Goal: Communication & Community: Answer question/provide support

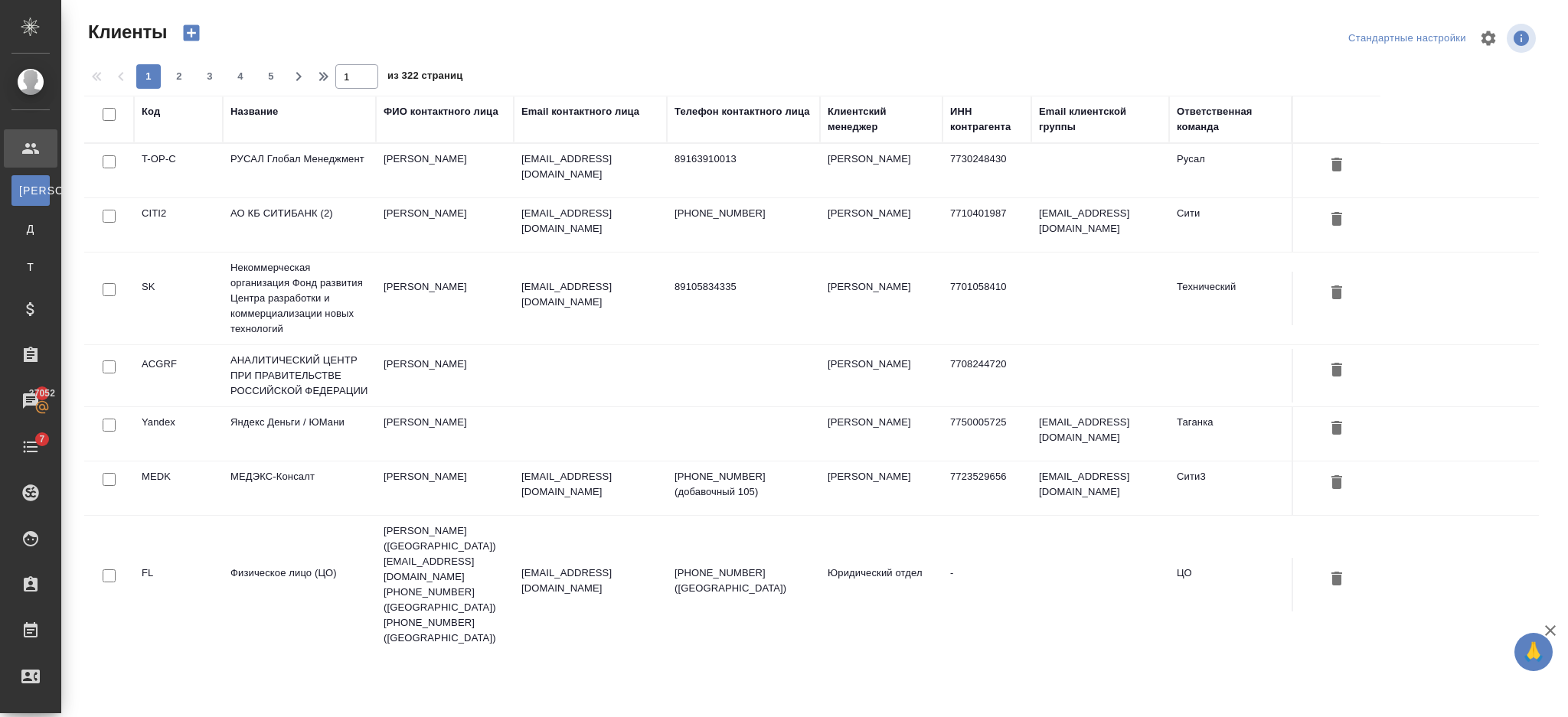
select select "RU"
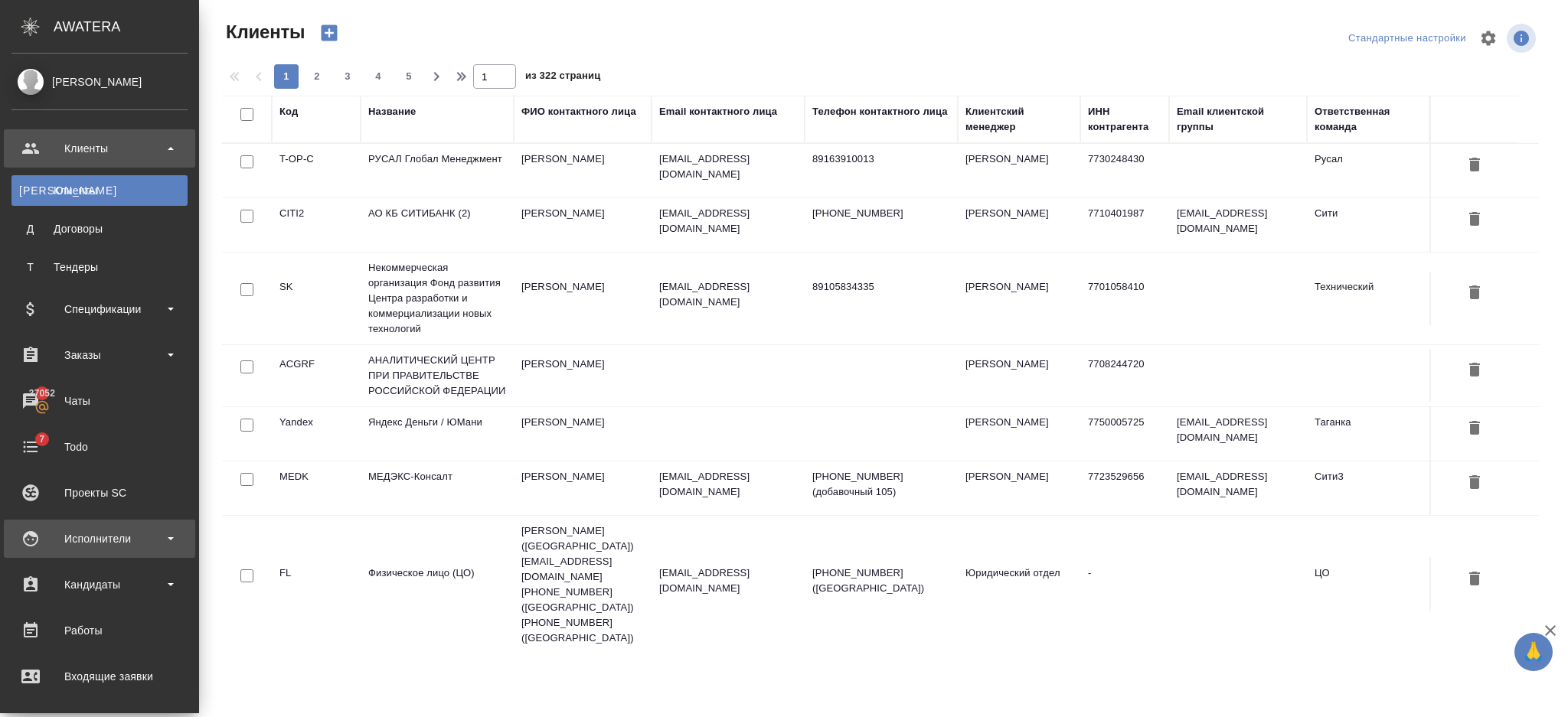
click at [31, 530] on div "Исполнители" at bounding box center [99, 538] width 176 height 23
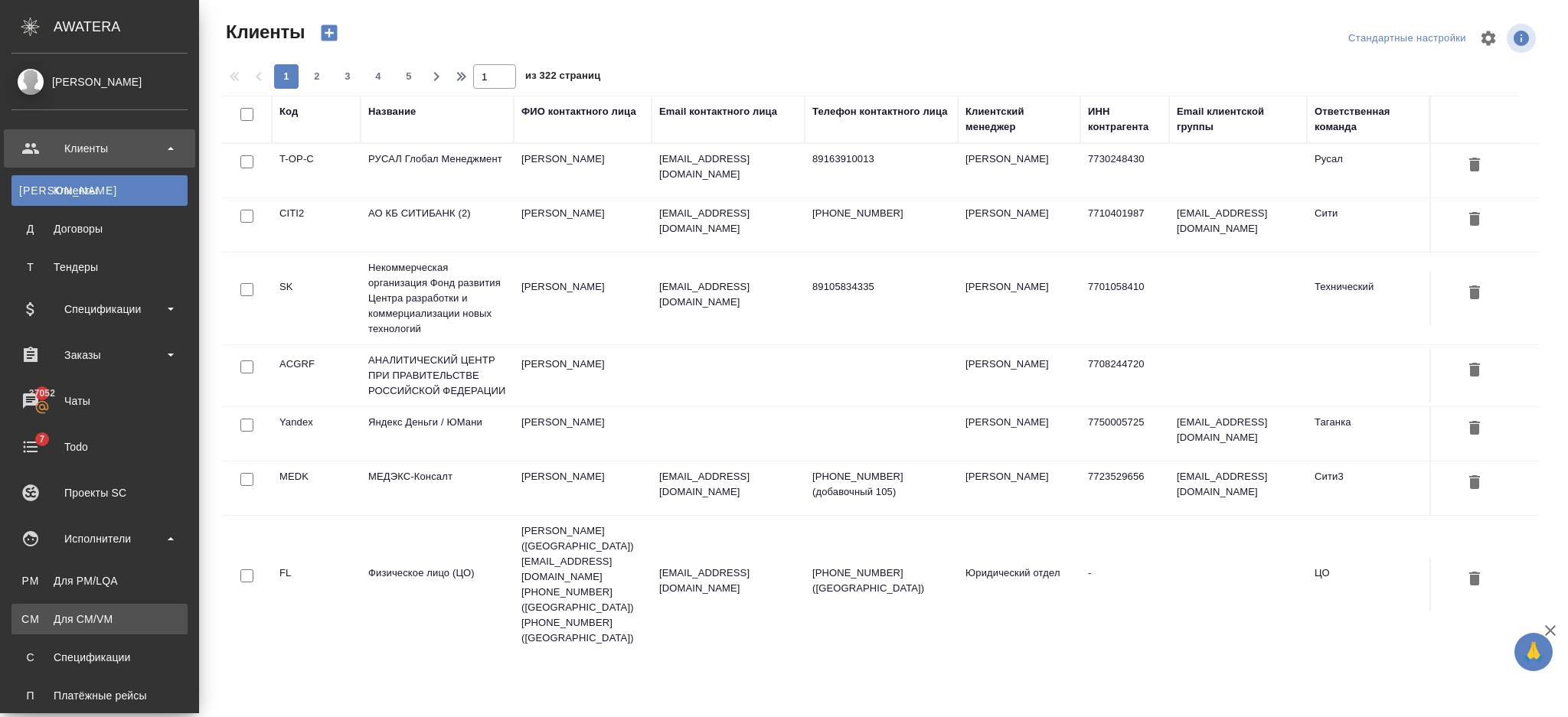
click at [93, 611] on div "Для CM/VM" at bounding box center [99, 619] width 160 height 16
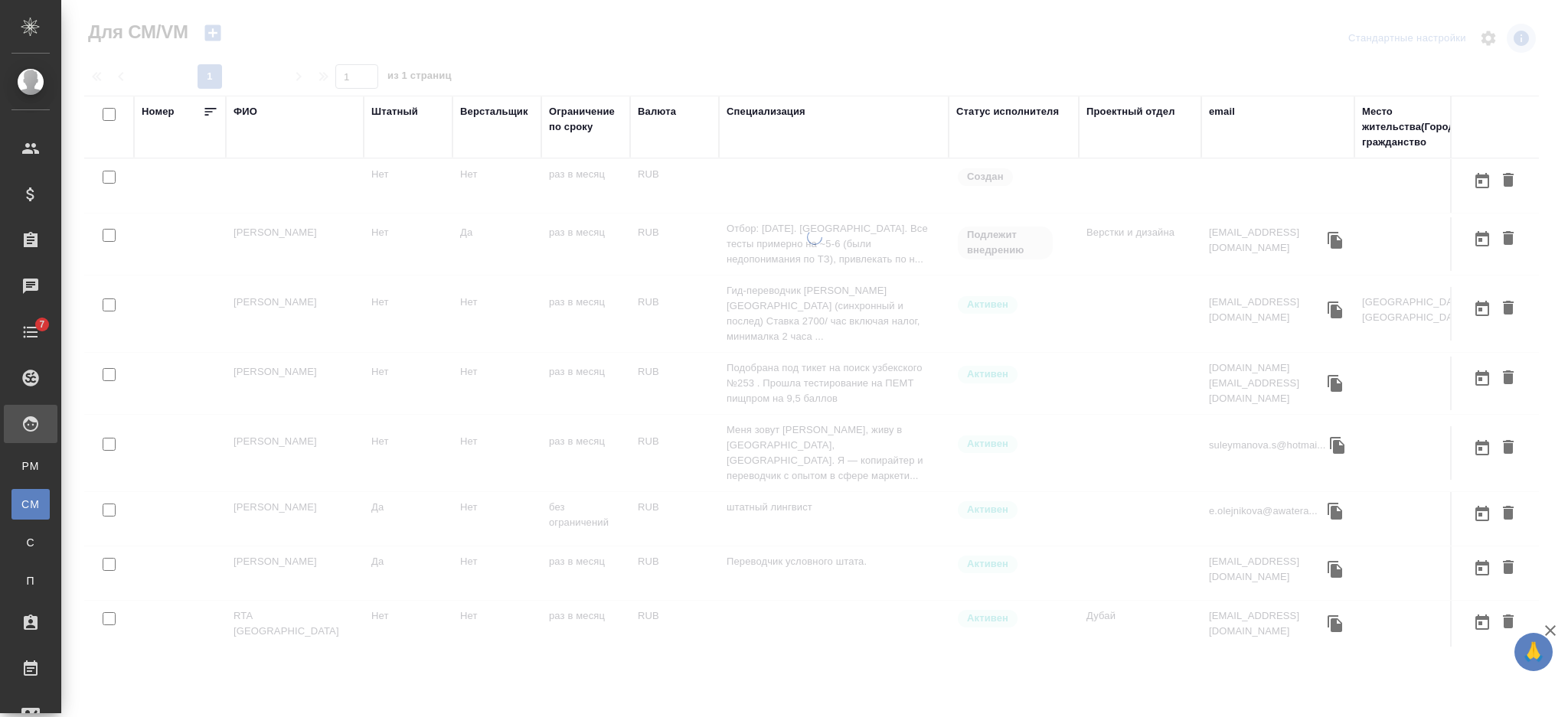
click at [250, 109] on div "ФИО" at bounding box center [245, 112] width 23 height 16
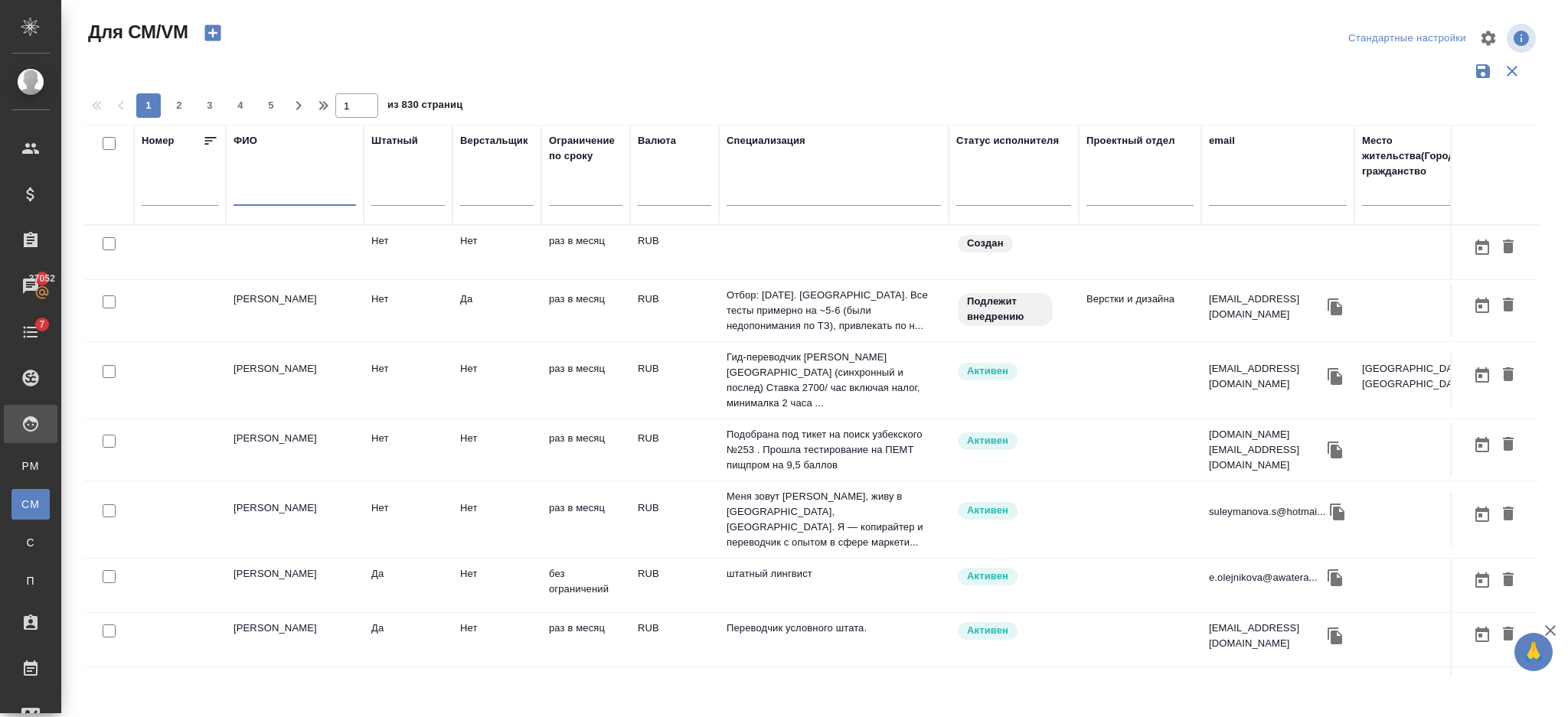
click at [258, 188] on input "text" at bounding box center [294, 196] width 123 height 19
click at [263, 195] on input "text" at bounding box center [294, 196] width 123 height 19
type input "е"
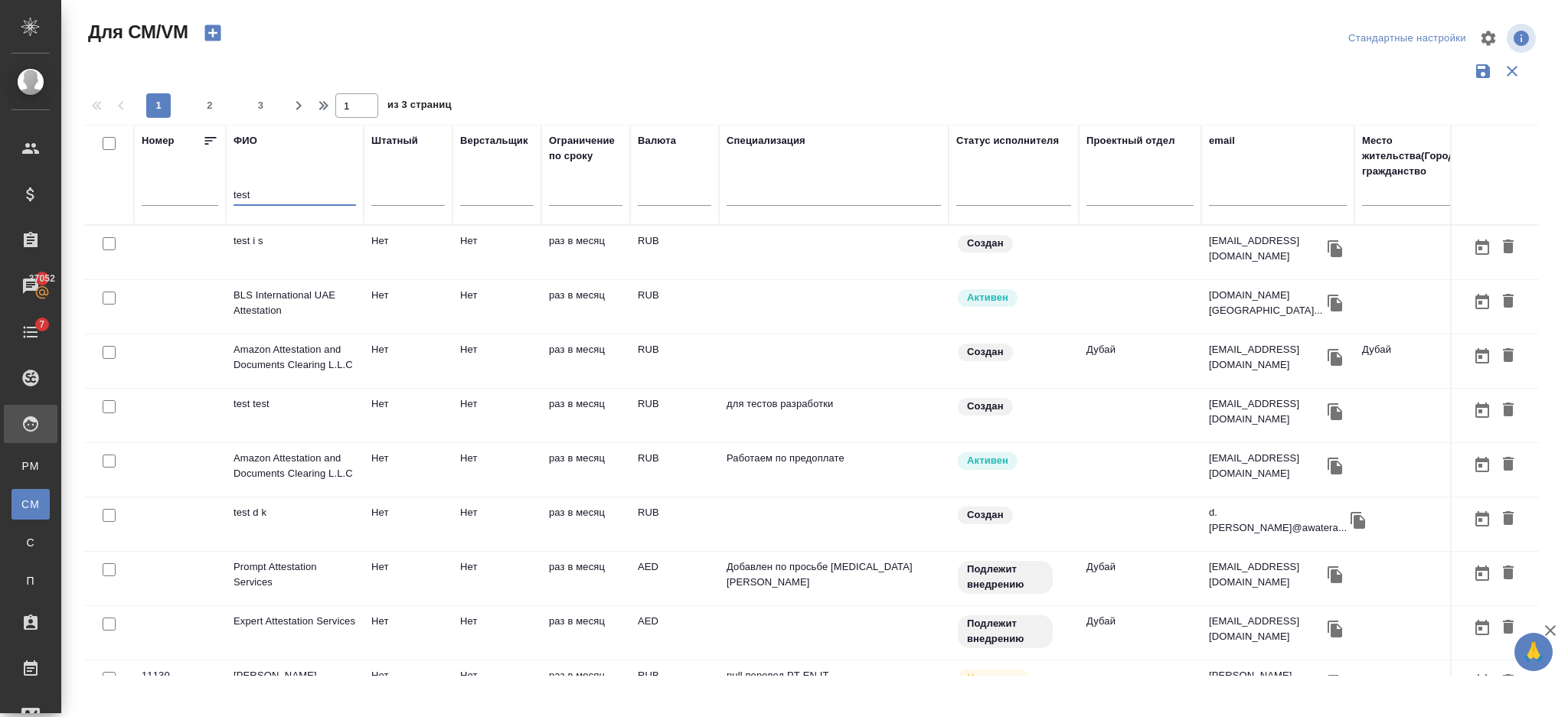
type input "test"
click at [264, 279] on td "test test" at bounding box center [295, 253] width 138 height 53
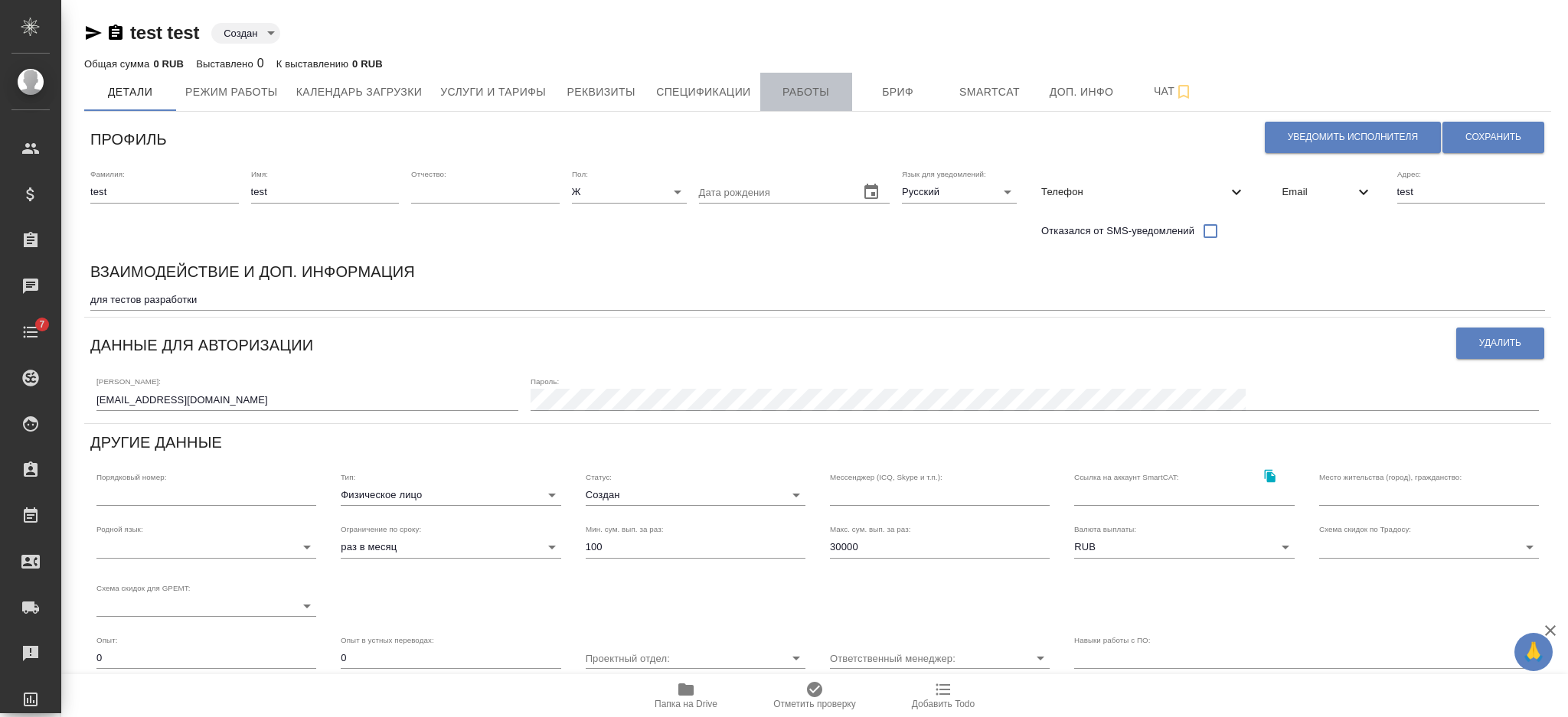
click at [808, 91] on span "Работы" at bounding box center [806, 92] width 74 height 19
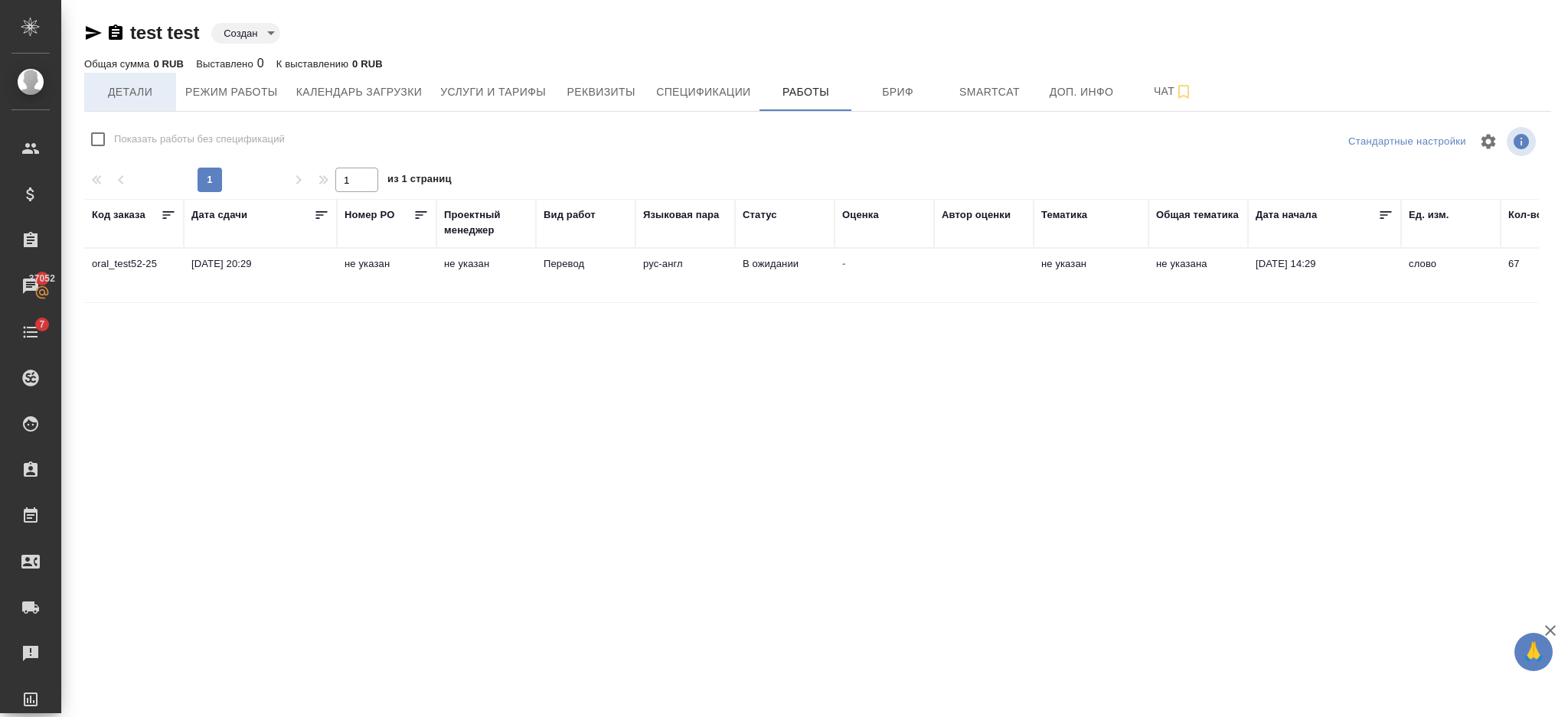
click at [95, 90] on span "Детали" at bounding box center [130, 92] width 74 height 19
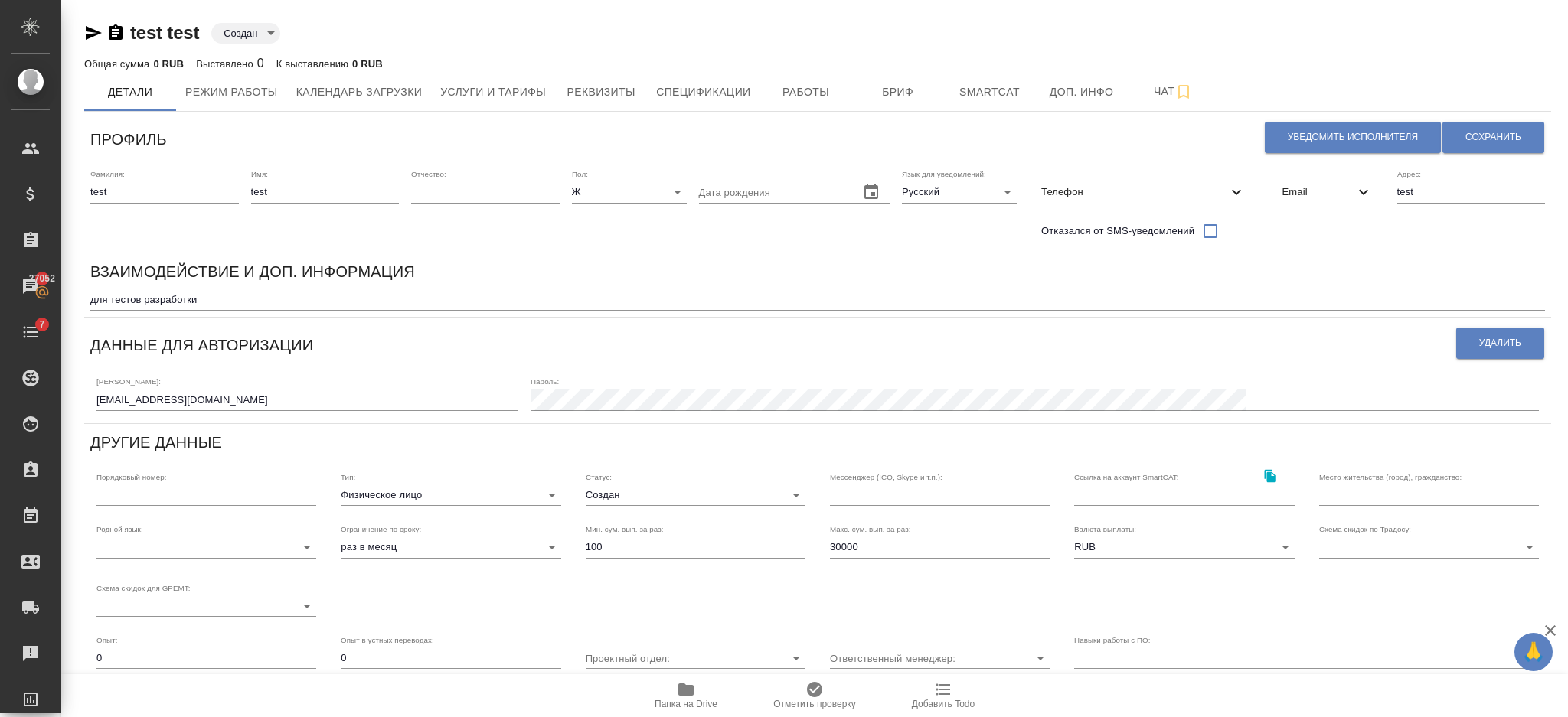
click at [1365, 196] on icon at bounding box center [1363, 192] width 18 height 18
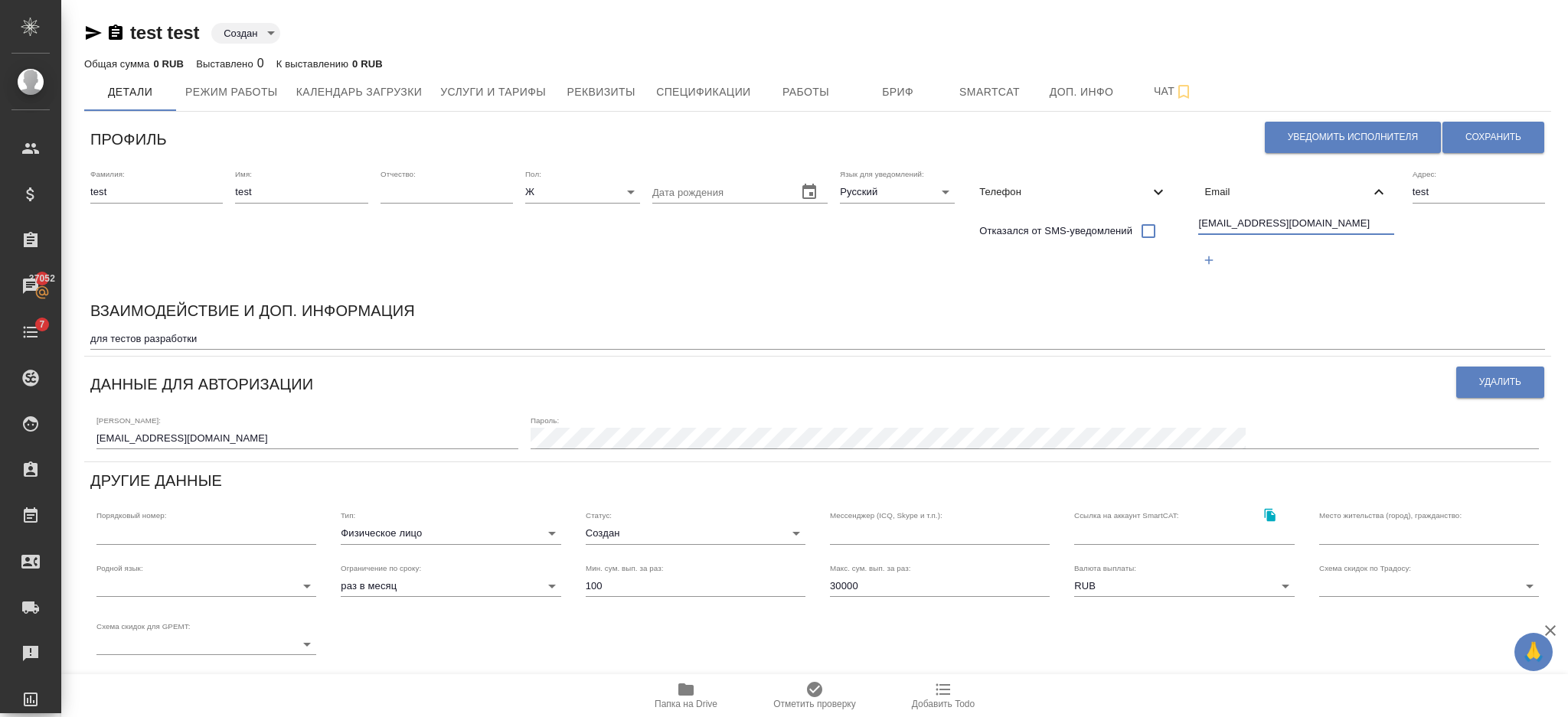
drag, startPoint x: 1300, startPoint y: 224, endPoint x: 1133, endPoint y: 228, distance: 167.0
click at [1133, 228] on div "Фамилия: test Имя: test Отчество: [PERSON_NAME]: Ж [DEMOGRAPHIC_DATA] Дата рожд…" at bounding box center [818, 227] width 1467 height 128
click at [1285, 141] on button "Уведомить исполнителя" at bounding box center [1352, 138] width 176 height 31
type textarea "Loremi dolo, sita! Consectetura e seddoeius temporincid ut laboreetdol magnaal …"
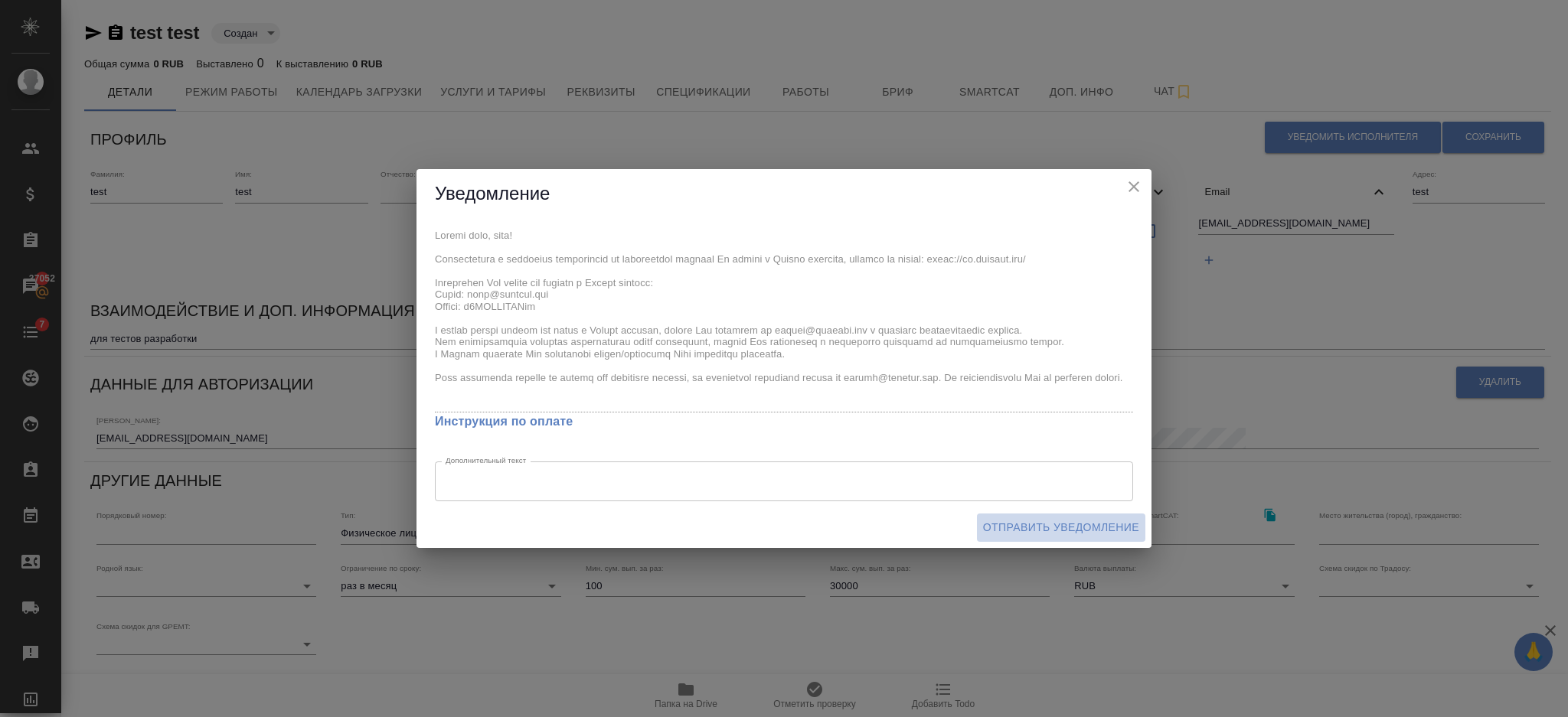
click at [1030, 530] on span "Отправить уведомление" at bounding box center [1061, 527] width 156 height 19
